Goal: Task Accomplishment & Management: Use online tool/utility

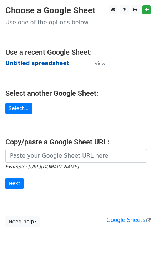
click at [52, 65] on strong "Untitled spreadsheet" at bounding box center [37, 63] width 64 height 6
drag, startPoint x: 52, startPoint y: 65, endPoint x: 50, endPoint y: 33, distance: 31.9
click at [51, 65] on strong "Untitled spreadsheet" at bounding box center [37, 63] width 64 height 6
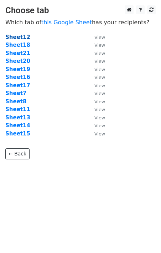
click at [18, 34] on strong "Sheet12" at bounding box center [17, 37] width 25 height 6
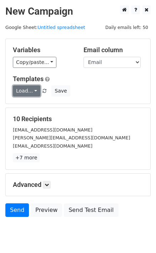
click at [36, 93] on link "Load..." at bounding box center [27, 90] width 28 height 11
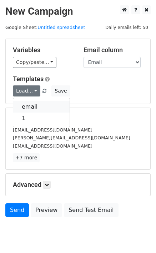
click at [40, 105] on link "email" at bounding box center [41, 106] width 56 height 11
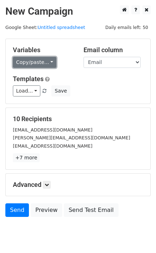
click at [40, 62] on link "Copy/paste..." at bounding box center [35, 62] width 44 height 11
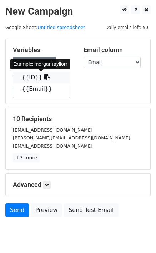
click at [30, 76] on link "{{ID}}" at bounding box center [41, 77] width 56 height 11
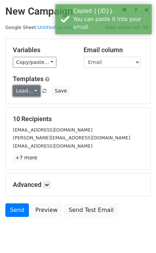
click at [23, 90] on link "Load..." at bounding box center [27, 90] width 28 height 11
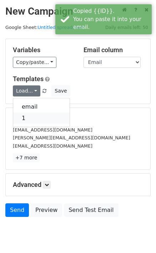
click at [37, 121] on link "1" at bounding box center [41, 118] width 56 height 11
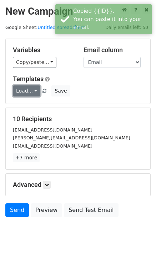
click at [33, 89] on link "Load..." at bounding box center [27, 90] width 28 height 11
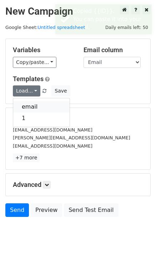
click at [28, 104] on link "email" at bounding box center [41, 106] width 56 height 11
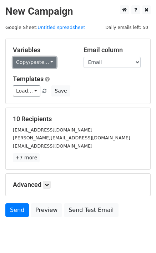
drag, startPoint x: 37, startPoint y: 60, endPoint x: 34, endPoint y: 63, distance: 4.1
click at [37, 60] on link "Copy/paste..." at bounding box center [35, 62] width 44 height 11
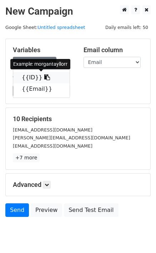
click at [29, 76] on link "{{ID}}" at bounding box center [41, 77] width 56 height 11
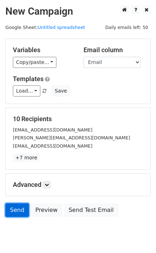
click at [11, 206] on link "Send" at bounding box center [17, 210] width 24 height 14
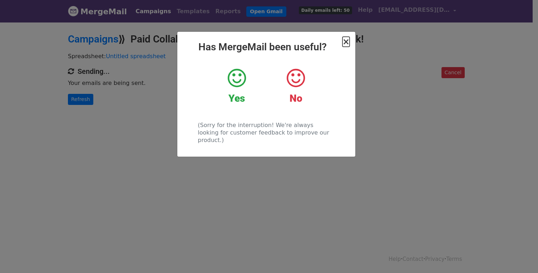
click at [348, 41] on span "×" at bounding box center [345, 42] width 7 height 10
